Goal: Use online tool/utility: Utilize a website feature to perform a specific function

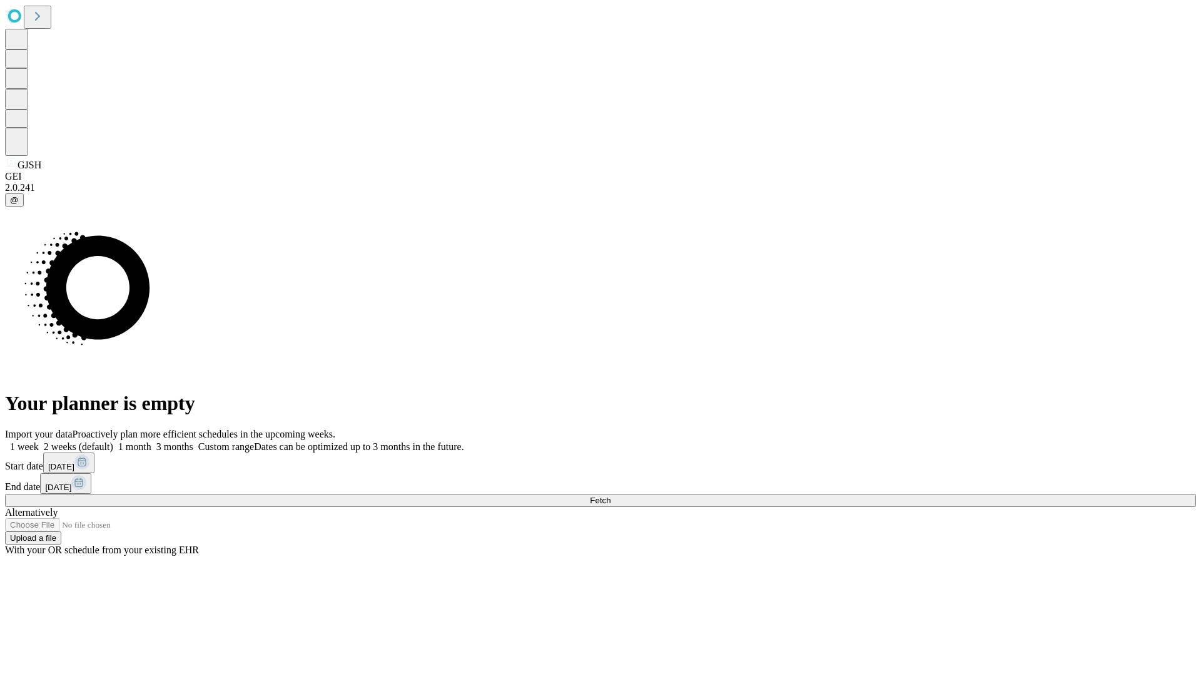
click at [611, 496] on span "Fetch" at bounding box center [600, 500] width 21 height 9
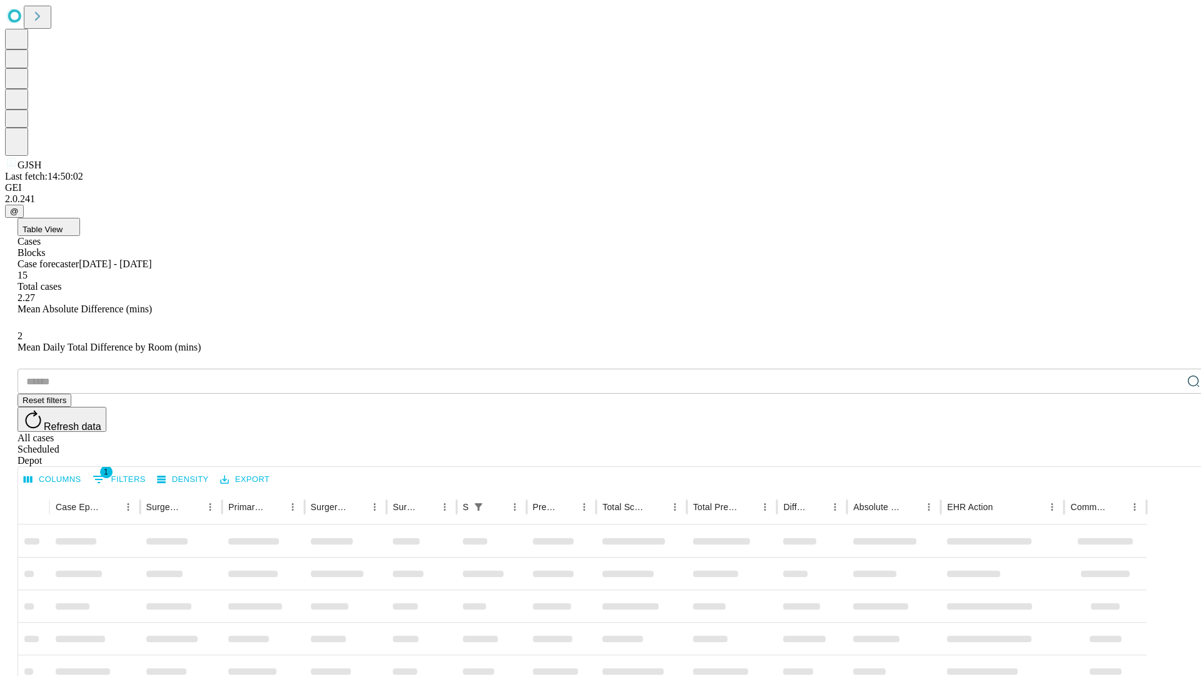
click at [63, 225] on span "Table View" at bounding box center [43, 229] width 40 height 9
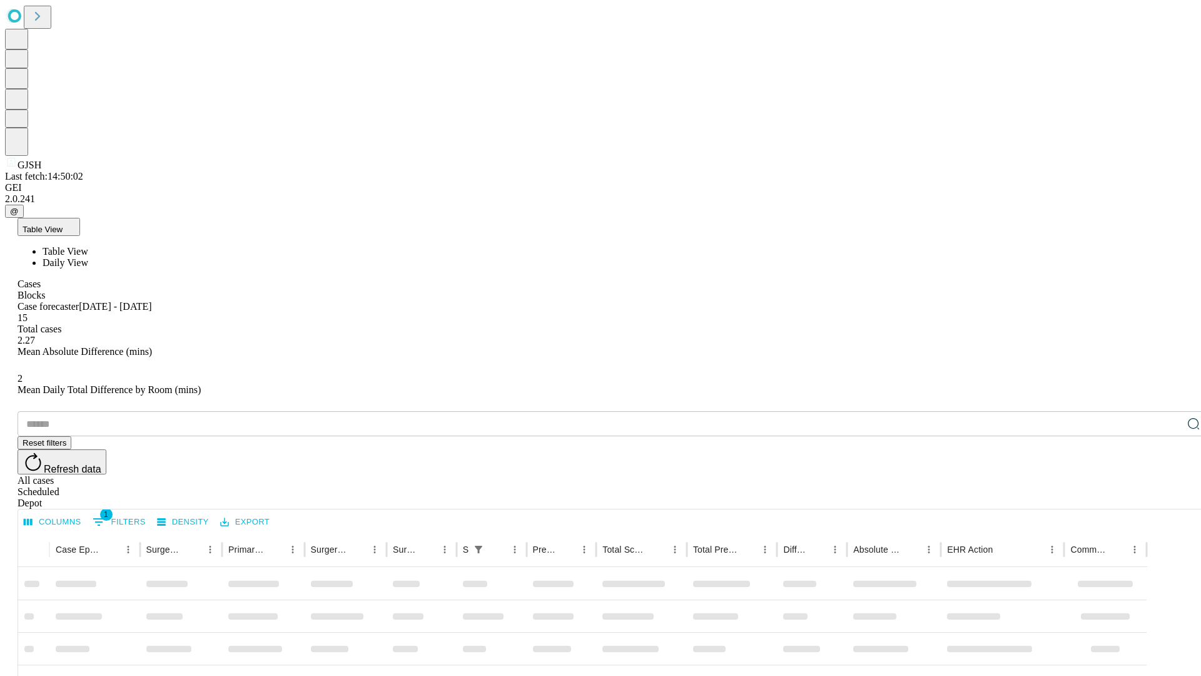
click at [88, 257] on span "Daily View" at bounding box center [66, 262] width 46 height 11
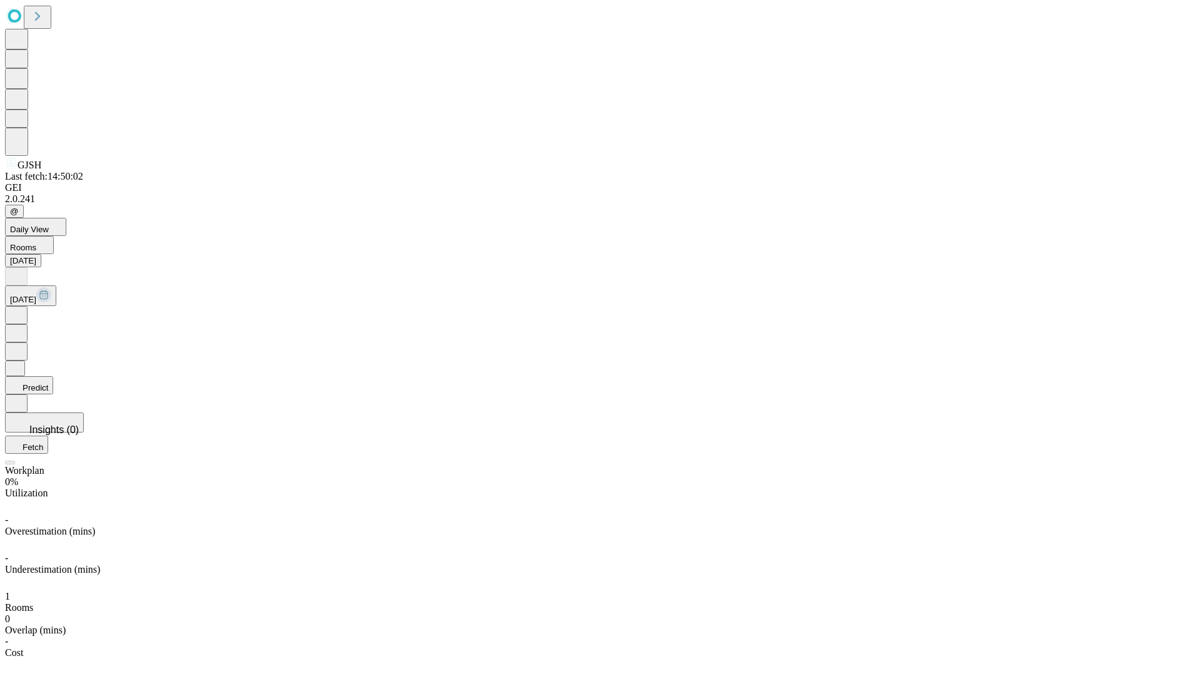
click at [53, 376] on button "Predict" at bounding box center [29, 385] width 48 height 18
